Goal: Information Seeking & Learning: Learn about a topic

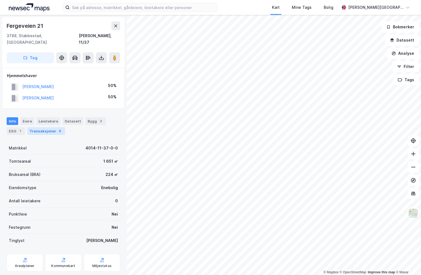
click at [57, 128] on div "6" at bounding box center [60, 131] width 6 height 6
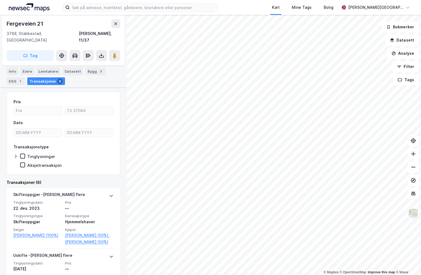
scroll to position [83, 0]
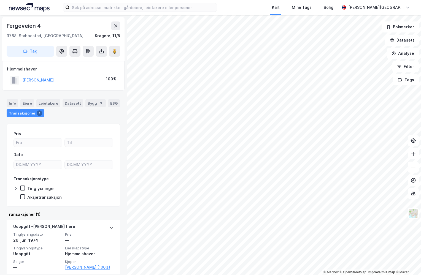
scroll to position [6, 0]
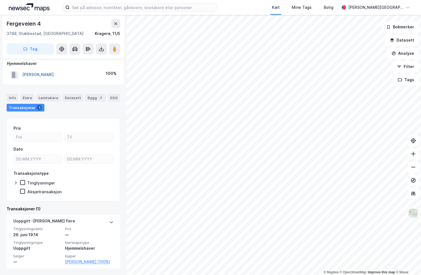
click at [0, 0] on button "[PERSON_NAME]" at bounding box center [0, 0] width 0 height 0
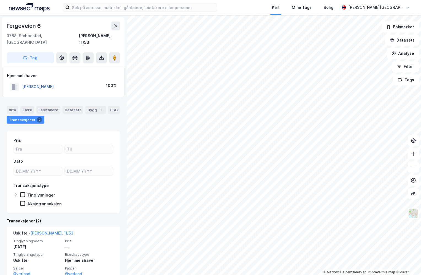
click at [0, 0] on button "[PERSON_NAME]" at bounding box center [0, 0] width 0 height 0
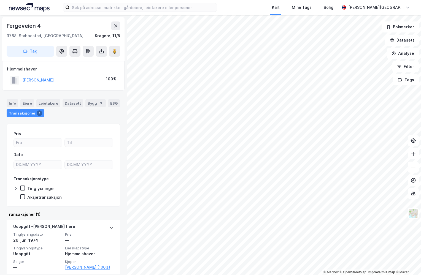
click at [36, 23] on div "Fergeveien 4" at bounding box center [24, 25] width 35 height 9
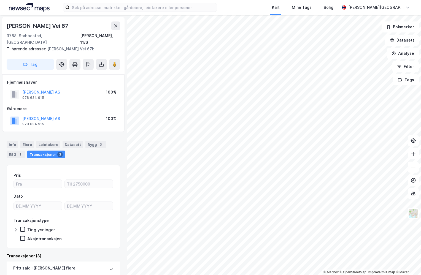
click at [40, 21] on div "Ole [STREET_ADDRESS], 11/6 Tilhørende adresser: [PERSON_NAME][STREET_ADDRESS] T…" at bounding box center [63, 45] width 122 height 57
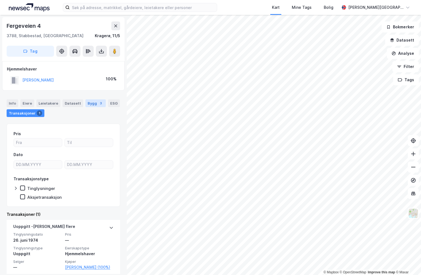
click at [98, 103] on div "3" at bounding box center [101, 104] width 6 height 6
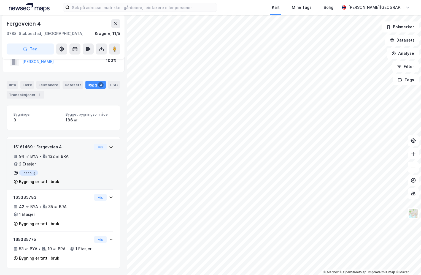
scroll to position [26, 0]
click at [65, 153] on div "94 ㎡ BYA • 132 ㎡ BRA • 2 Etasjer" at bounding box center [53, 160] width 79 height 14
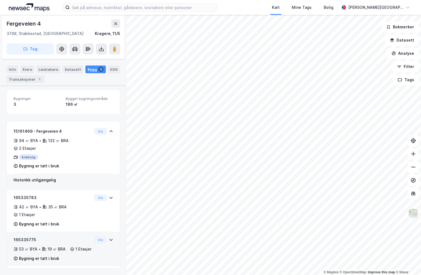
scroll to position [42, 0]
